Goal: Find specific page/section: Find specific page/section

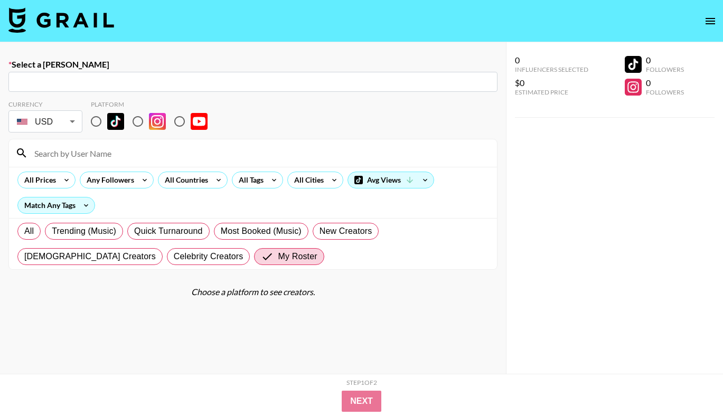
click at [705, 21] on icon "open drawer" at bounding box center [710, 21] width 13 height 13
click at [113, 24] on img at bounding box center [61, 19] width 106 height 25
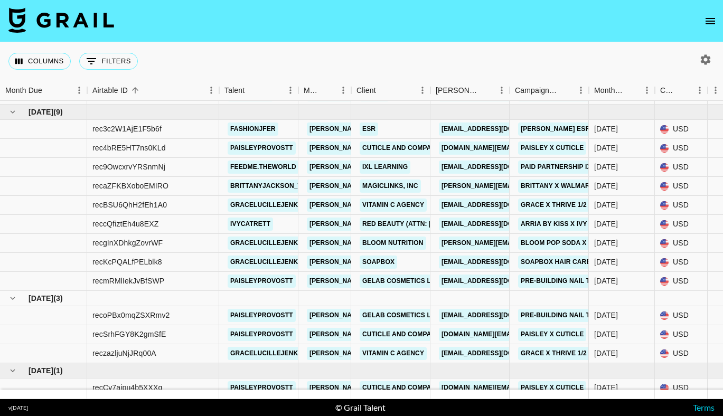
scroll to position [302, 0]
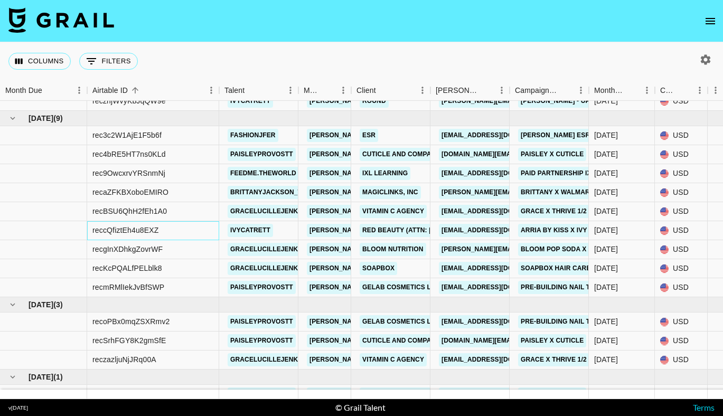
click at [135, 233] on div "reccQfiztEh4u8EXZ" at bounding box center [125, 230] width 67 height 11
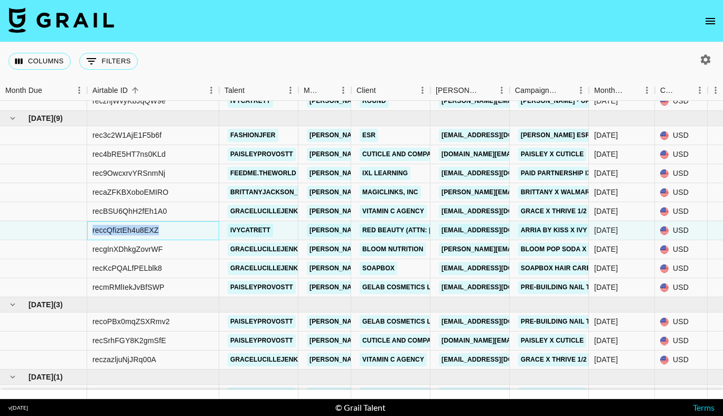
drag, startPoint x: 169, startPoint y: 229, endPoint x: 85, endPoint y: 234, distance: 84.2
click at [152, 230] on div "reccQfiztEh4u8EXZ" at bounding box center [125, 230] width 67 height 11
